Goal: Information Seeking & Learning: Find specific fact

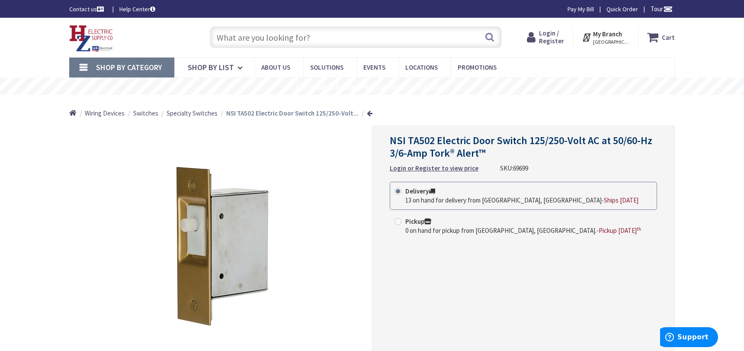
drag, startPoint x: 0, startPoint y: 0, endPoint x: 305, endPoint y: 29, distance: 306.6
click at [305, 29] on input "text" at bounding box center [356, 37] width 292 height 22
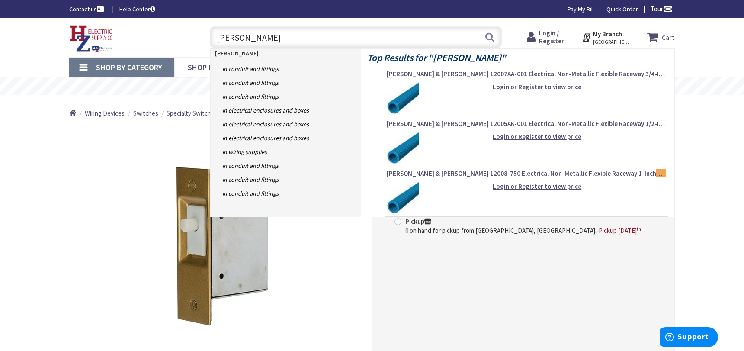
type input "[PERSON_NAME] round"
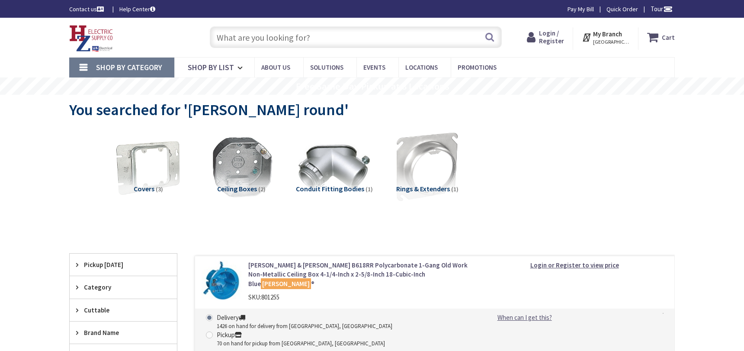
click at [256, 40] on input "text" at bounding box center [356, 37] width 292 height 22
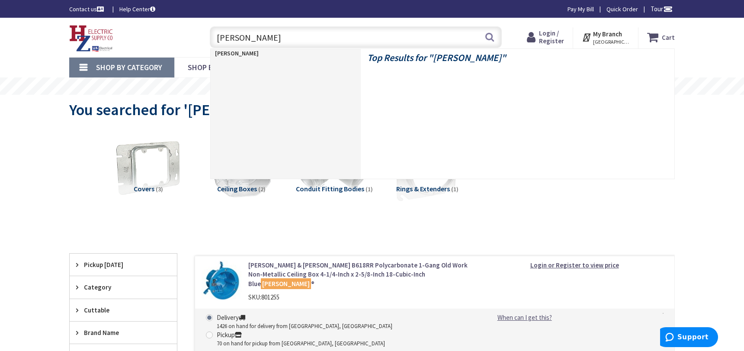
type input "carlon box"
